Goal: Feedback & Contribution: Leave review/rating

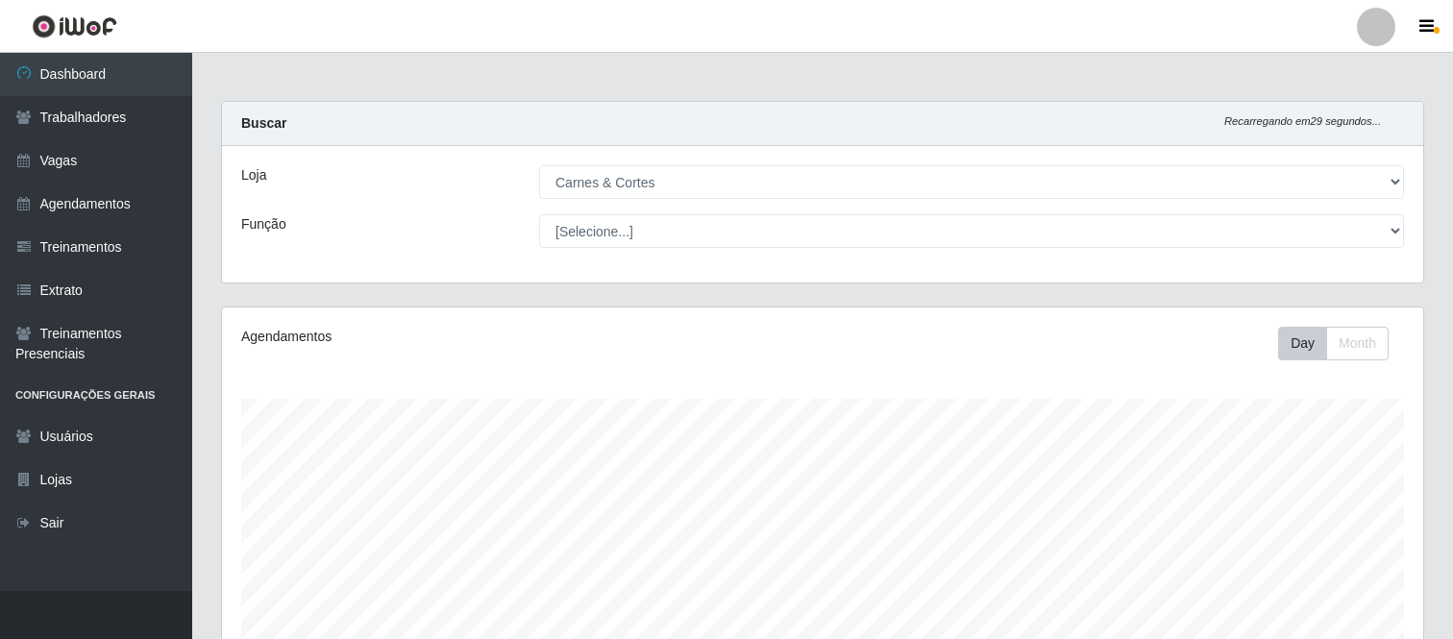
select select "433"
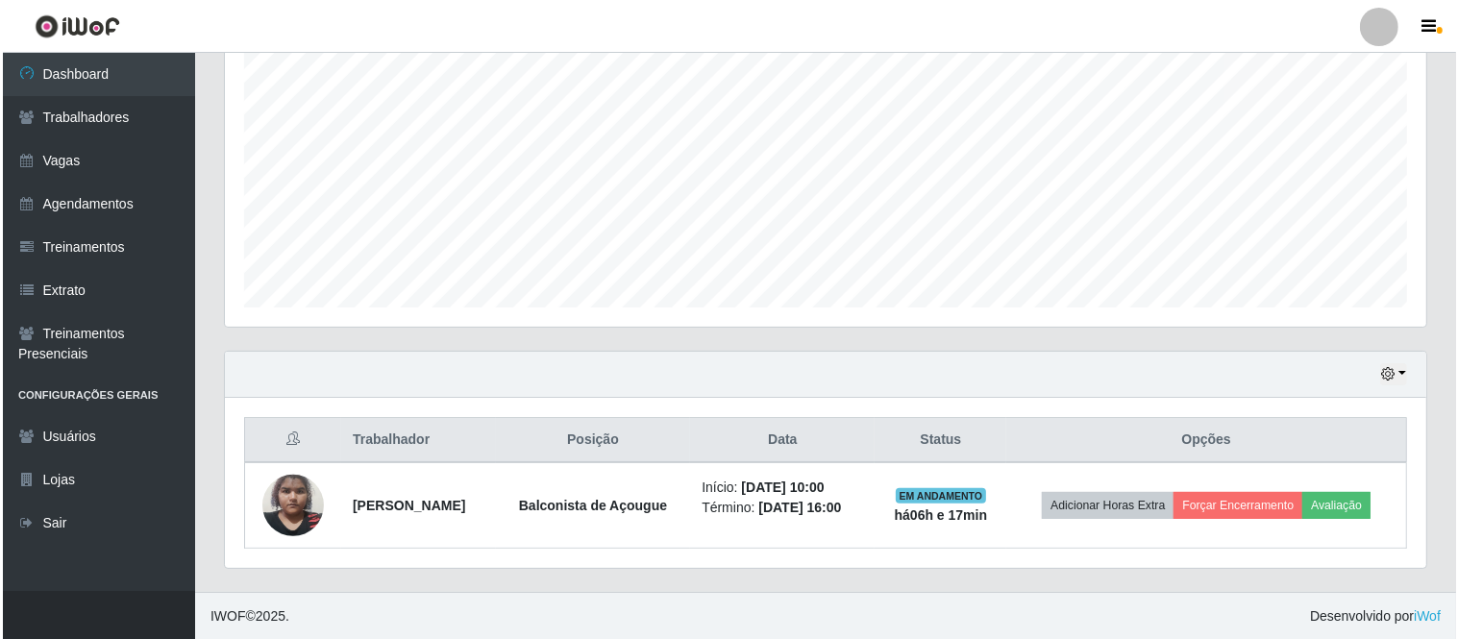
scroll to position [398, 1201]
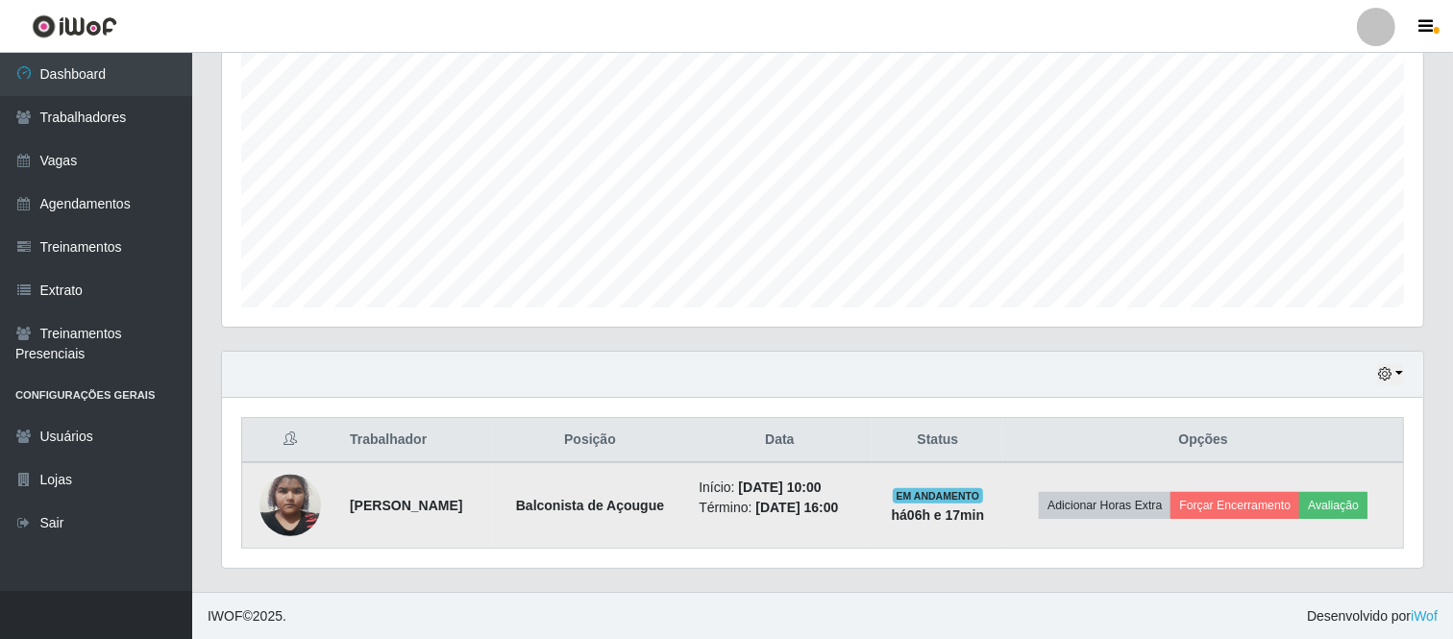
drag, startPoint x: 339, startPoint y: 505, endPoint x: 903, endPoint y: 527, distance: 564.6
click at [903, 527] on tr "[PERSON_NAME] de Açougue Início: [DATE] 10:00 Término: [DATE] 16:00 EM ANDAMENT…" at bounding box center [823, 505] width 1162 height 86
copy tr "[PERSON_NAME] de Açougue Início: [DATE] 10:00 Término: [DATE] 16:00"
click at [1343, 498] on button "Avaliação" at bounding box center [1333, 505] width 68 height 27
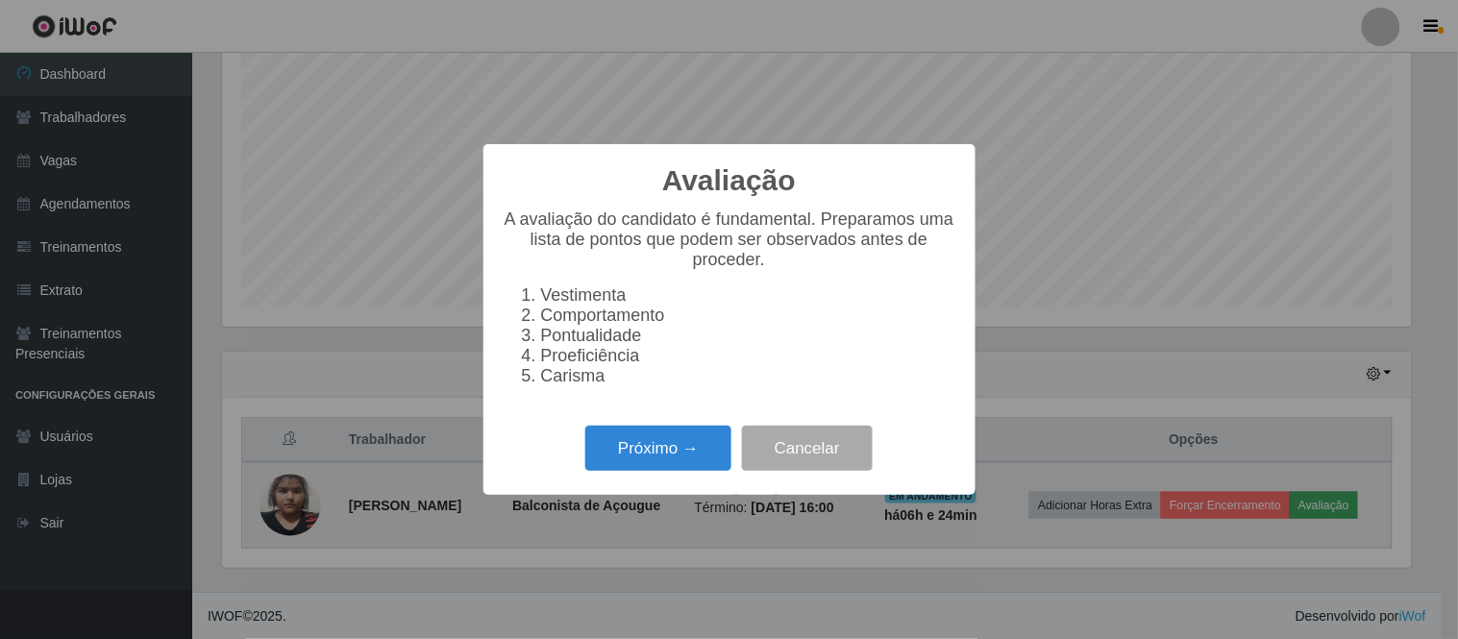
scroll to position [398, 1189]
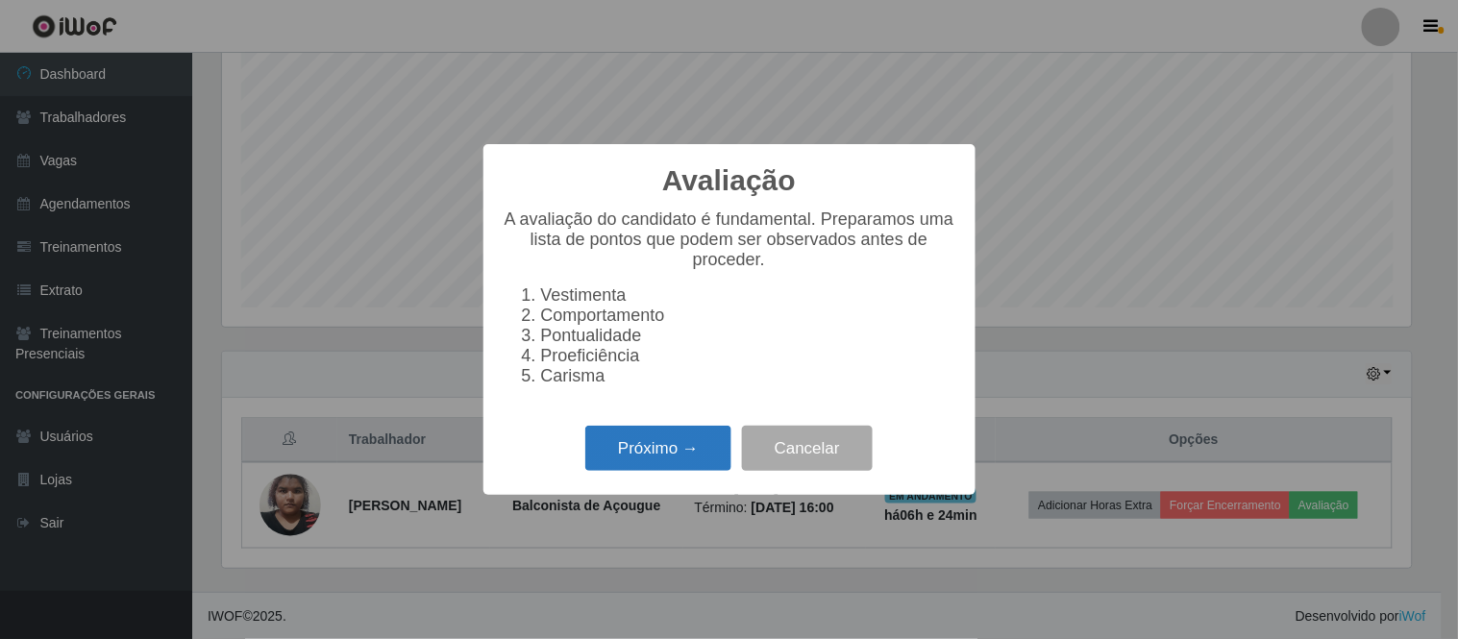
click at [651, 442] on button "Próximo →" at bounding box center [658, 448] width 146 height 45
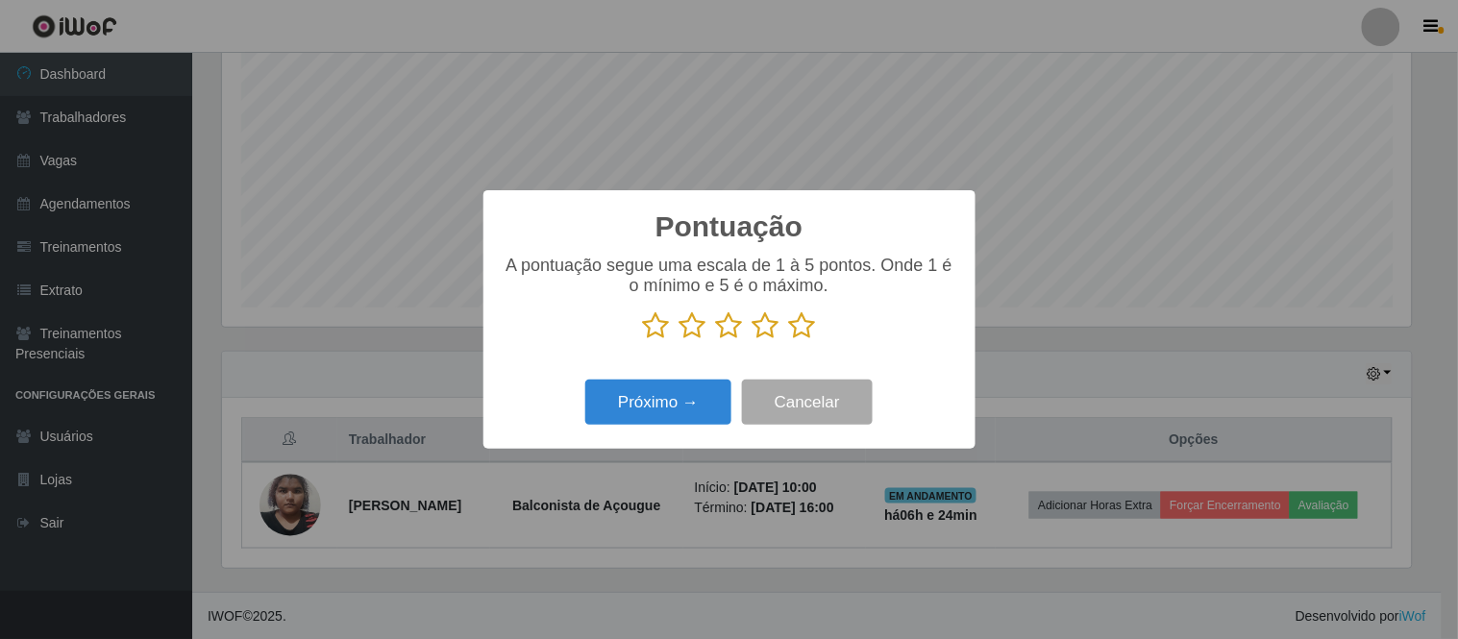
click at [776, 324] on icon at bounding box center [766, 325] width 27 height 29
click at [753, 340] on input "radio" at bounding box center [753, 340] width 0 height 0
click at [667, 397] on button "Próximo →" at bounding box center [658, 402] width 146 height 45
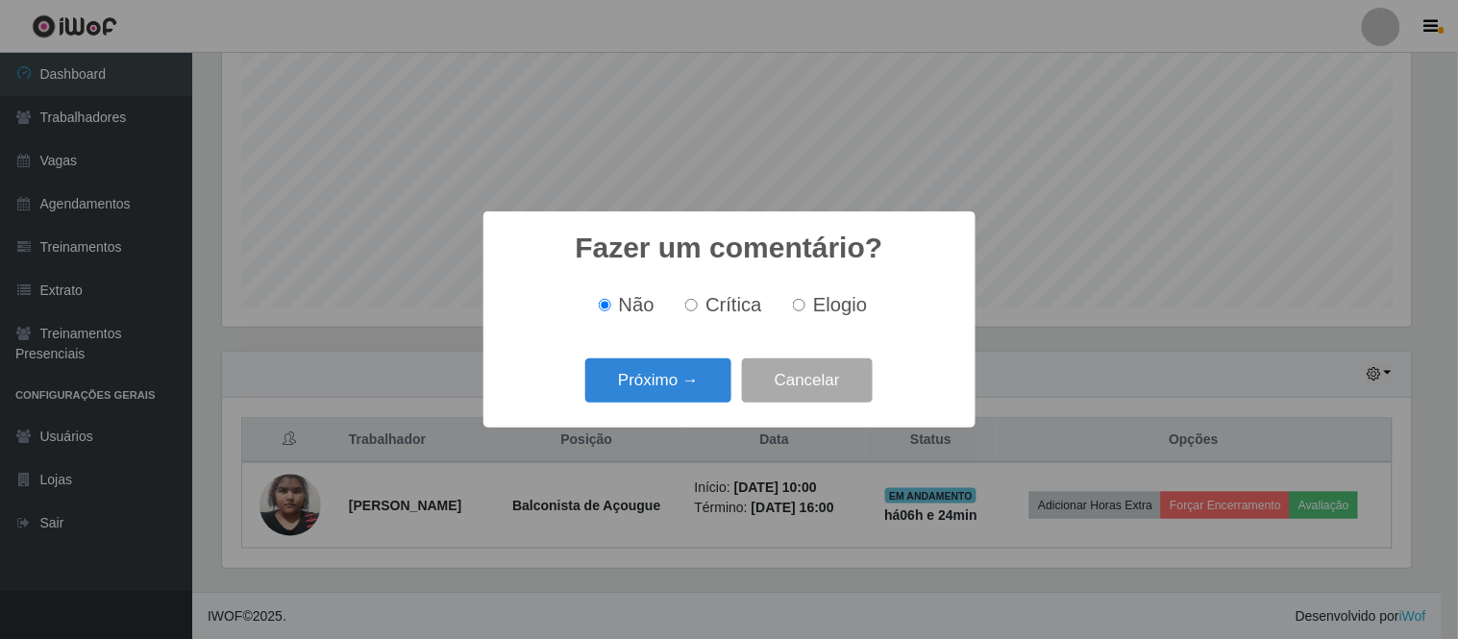
click at [803, 314] on label "Elogio" at bounding box center [826, 305] width 82 height 22
click at [803, 311] on input "Elogio" at bounding box center [799, 305] width 12 height 12
radio input "true"
click at [654, 384] on button "Próximo →" at bounding box center [658, 380] width 146 height 45
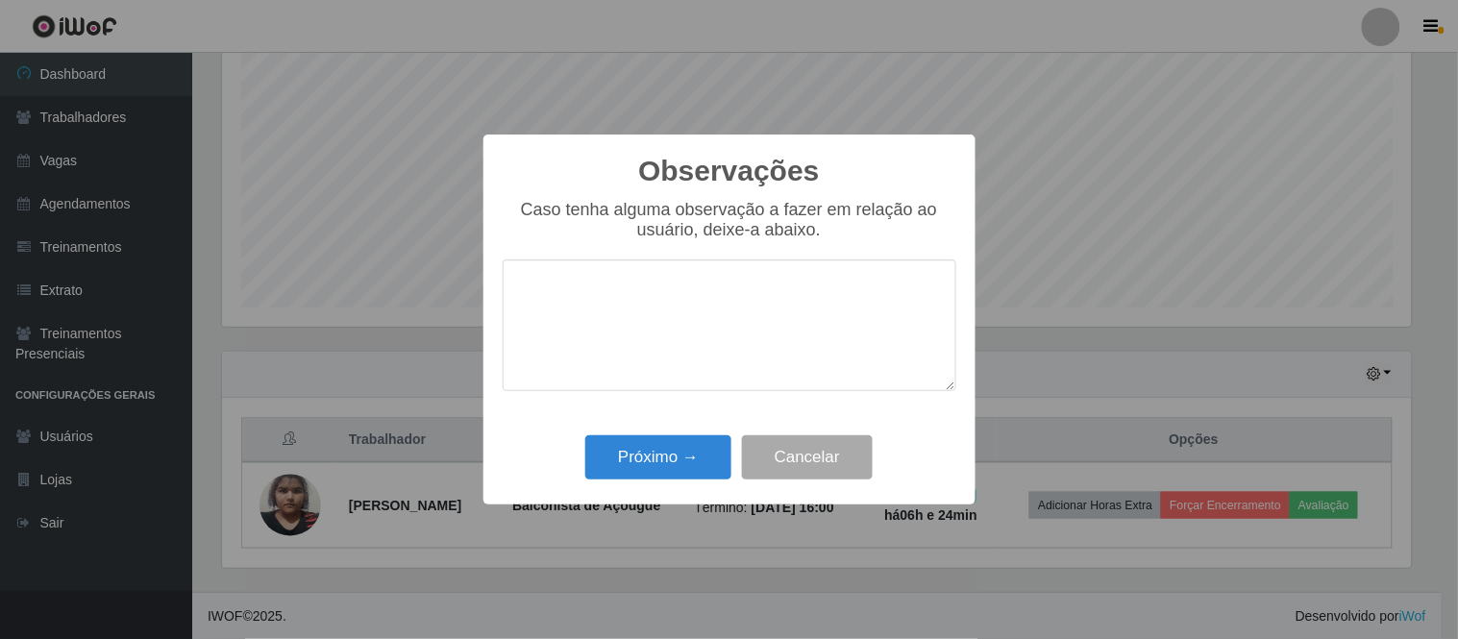
click at [648, 333] on textarea at bounding box center [730, 325] width 454 height 132
type textarea "participativa"
click at [626, 468] on button "Próximo →" at bounding box center [658, 457] width 146 height 45
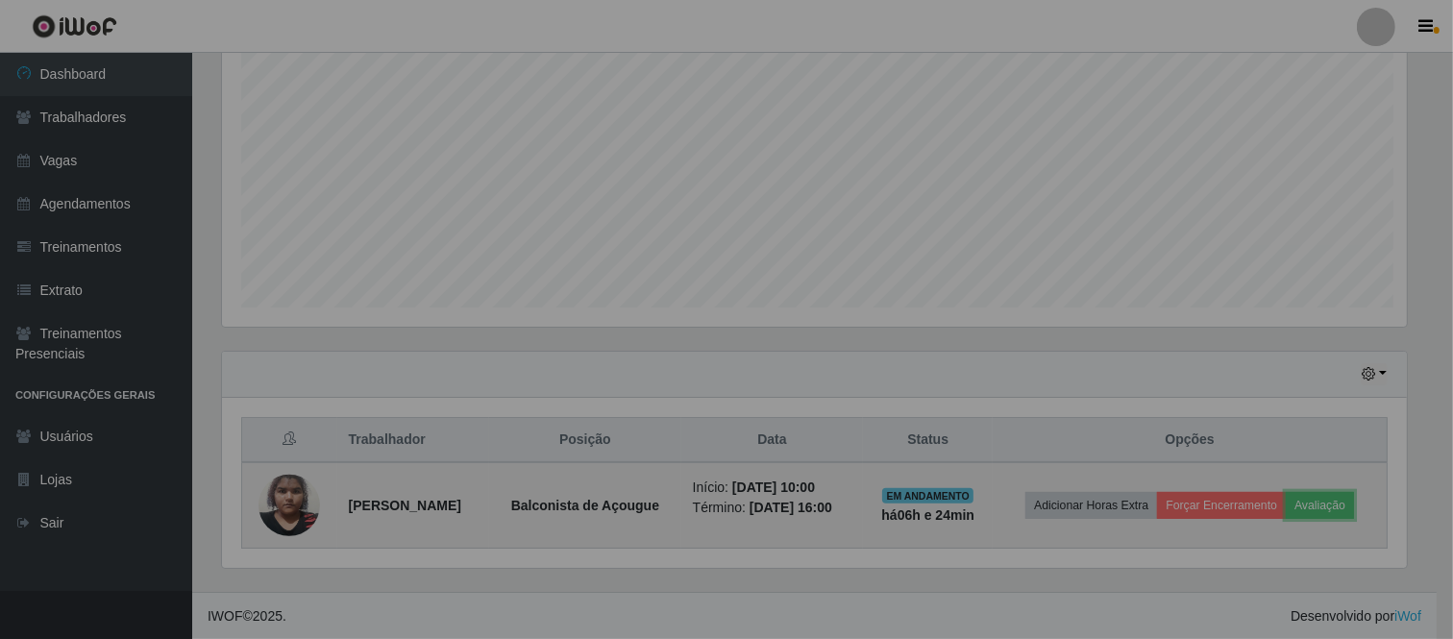
scroll to position [398, 1201]
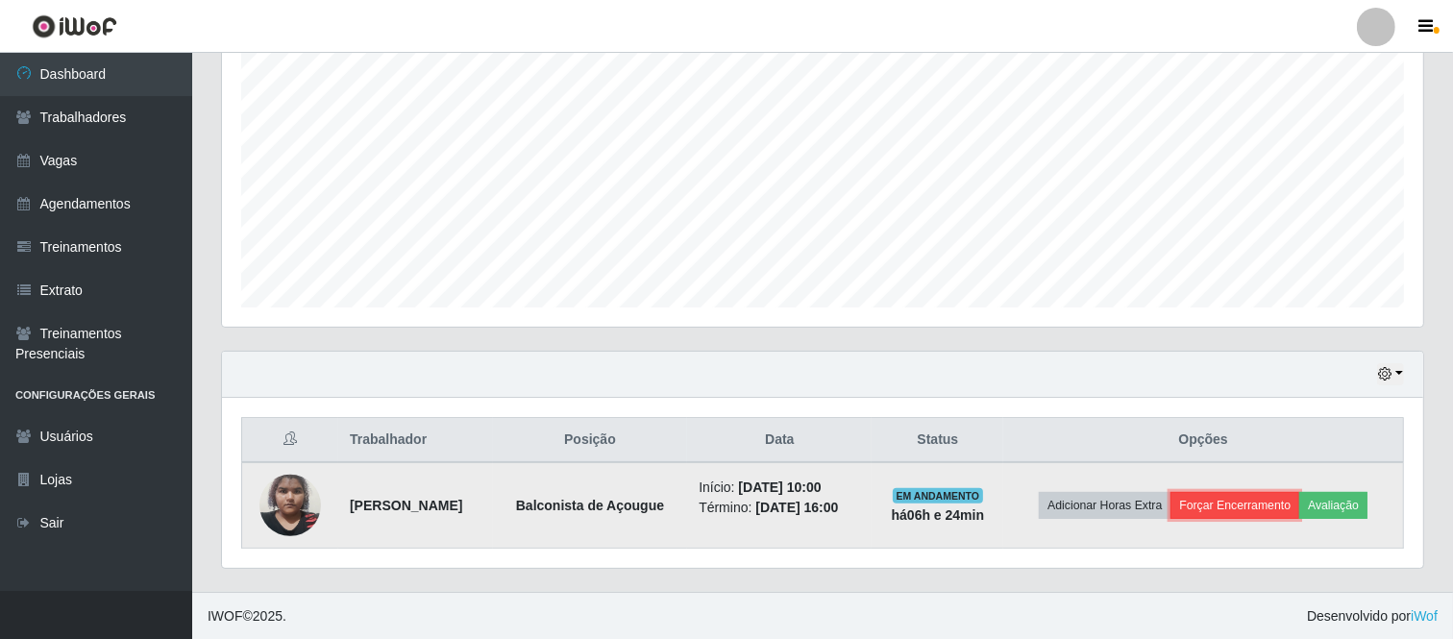
click at [1275, 498] on button "Forçar Encerramento" at bounding box center [1235, 505] width 129 height 27
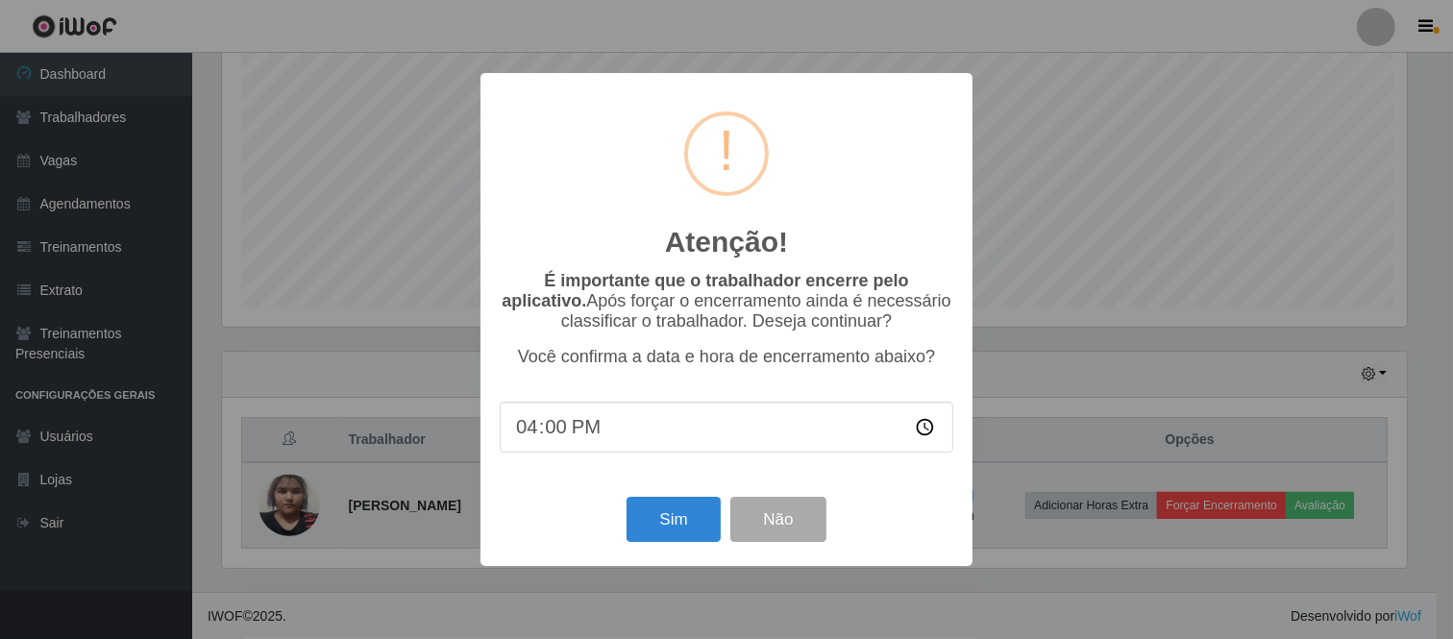
scroll to position [398, 1189]
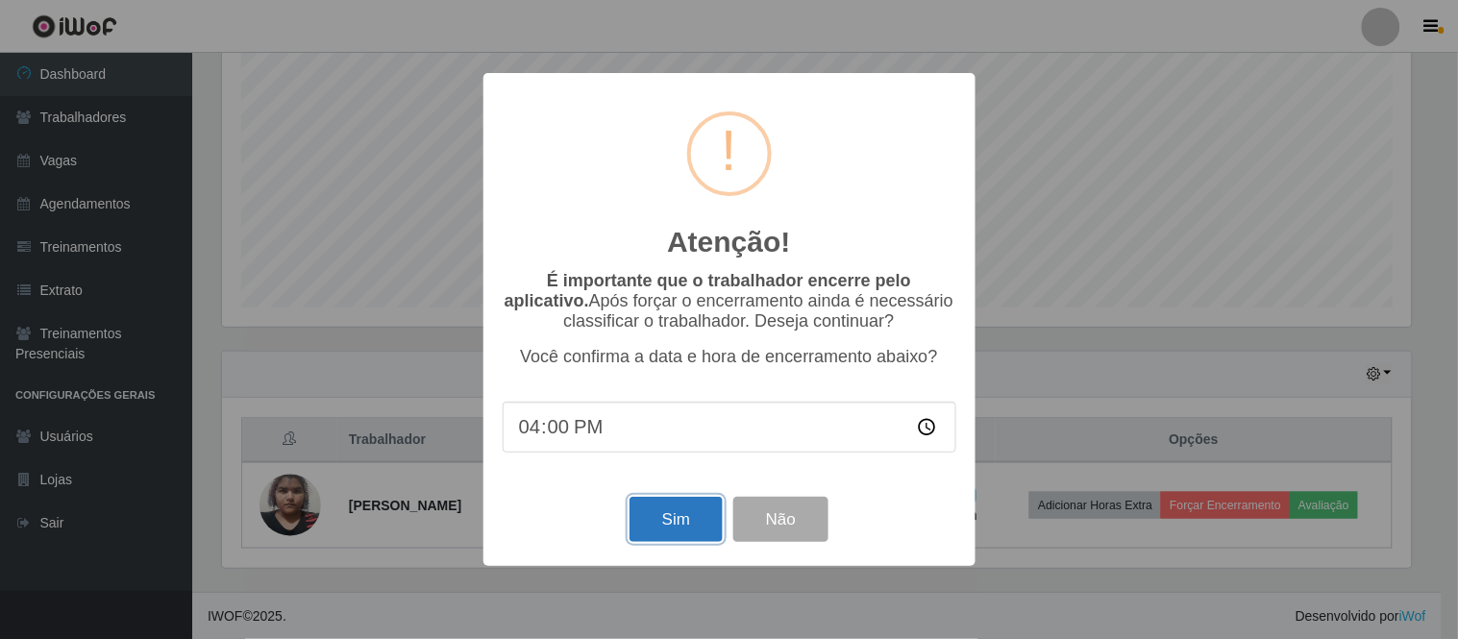
click at [674, 521] on button "Sim" at bounding box center [675, 519] width 93 height 45
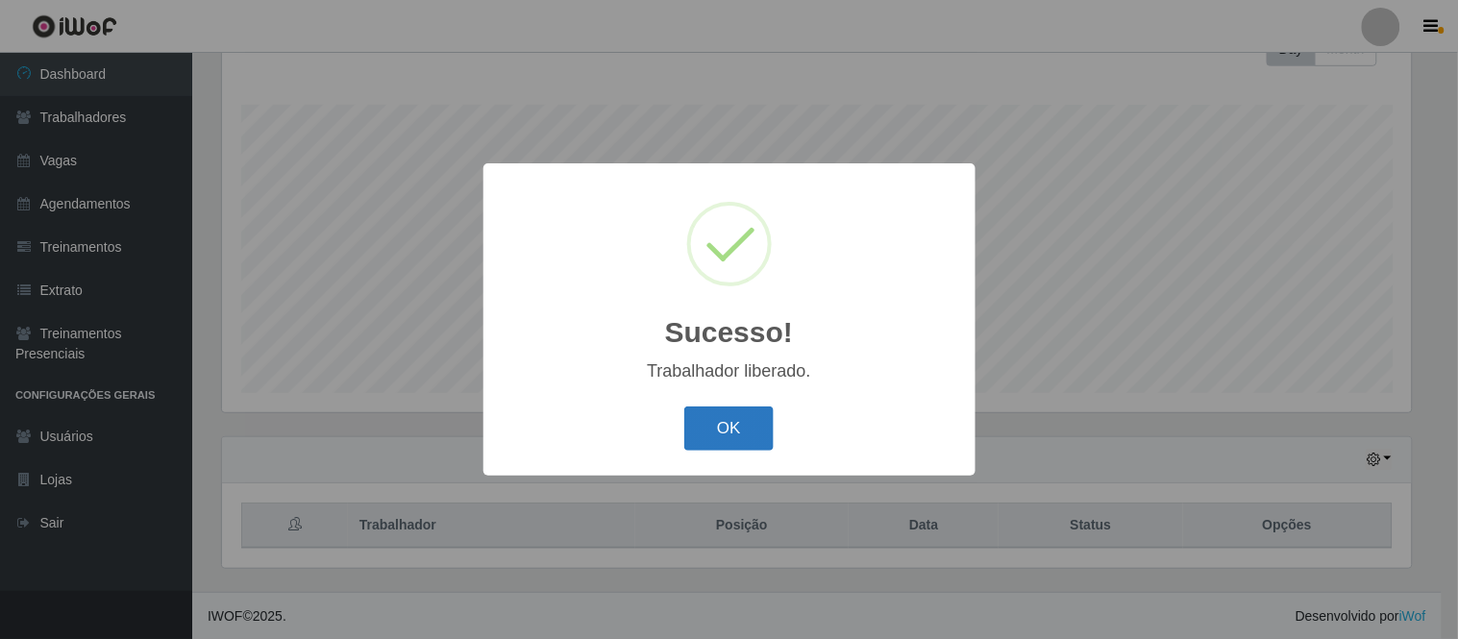
click at [713, 436] on button "OK" at bounding box center [728, 429] width 89 height 45
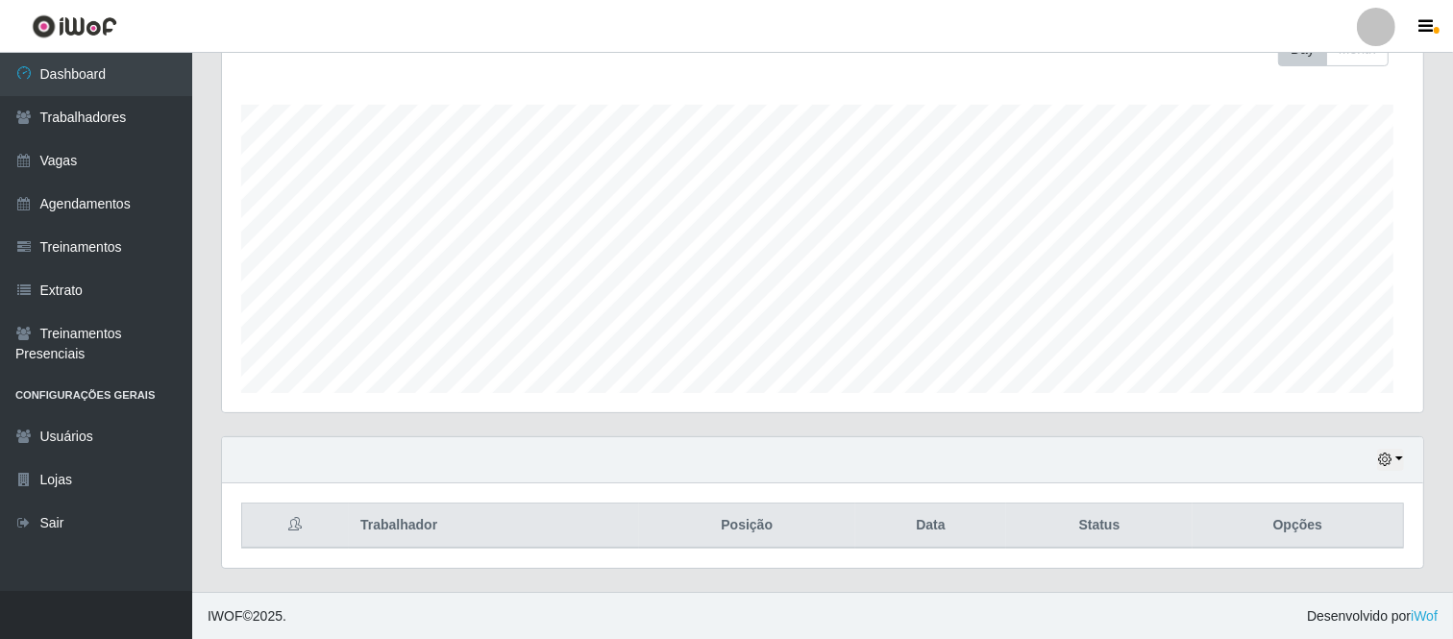
scroll to position [398, 1201]
